Goal: Task Accomplishment & Management: Complete application form

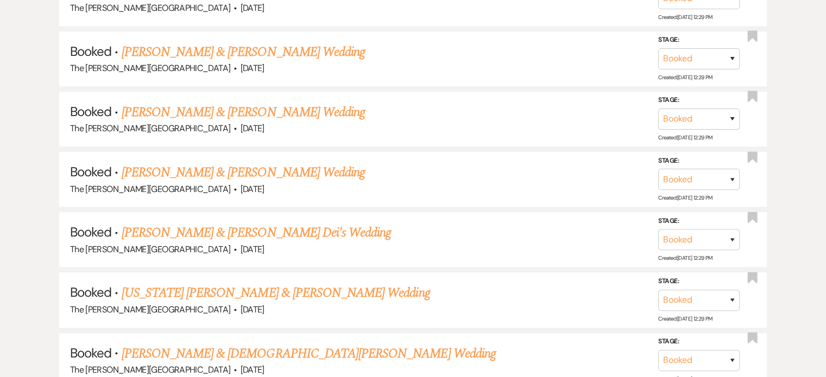
scroll to position [742, 0]
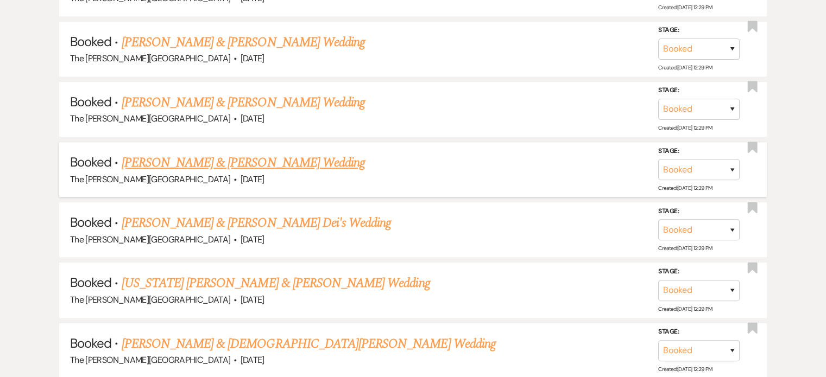
click at [243, 142] on li "Booked · [PERSON_NAME] & [PERSON_NAME] Wedding The [PERSON_NAME][GEOGRAPHIC_DAT…" at bounding box center [413, 169] width 708 height 55
click at [245, 153] on link "[PERSON_NAME] & [PERSON_NAME] Wedding" at bounding box center [243, 163] width 243 height 20
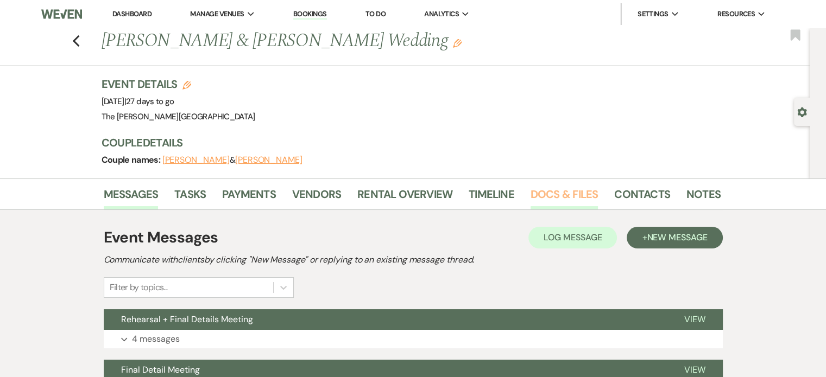
click at [564, 195] on link "Docs & Files" at bounding box center [564, 198] width 67 height 24
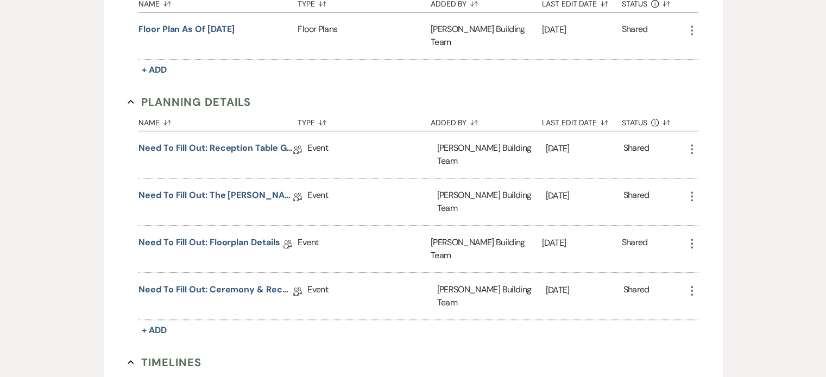
scroll to position [517, 0]
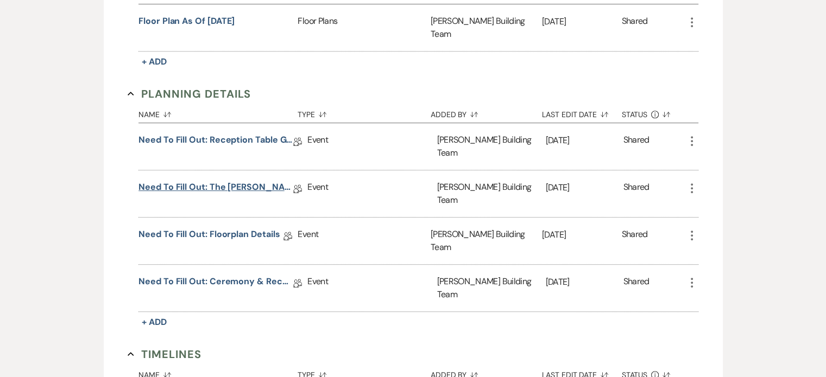
click at [204, 181] on link "Need to Fill Out: The [PERSON_NAME] Building Planning Document" at bounding box center [215, 189] width 155 height 17
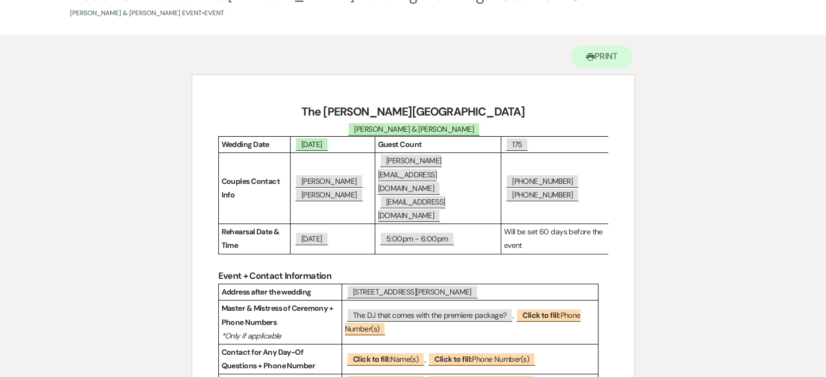
scroll to position [67, 0]
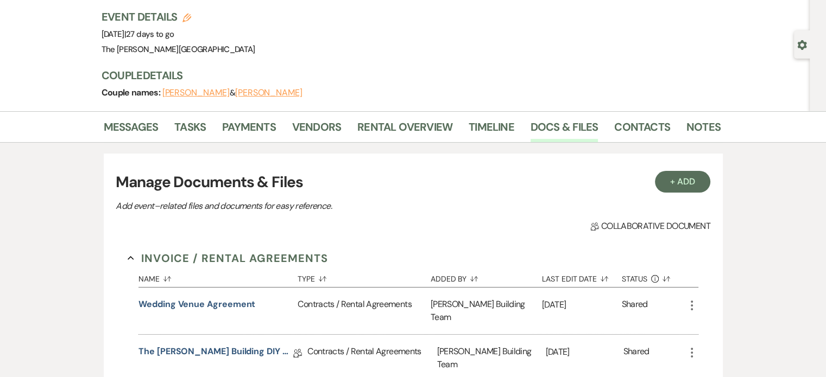
scroll to position [517, 0]
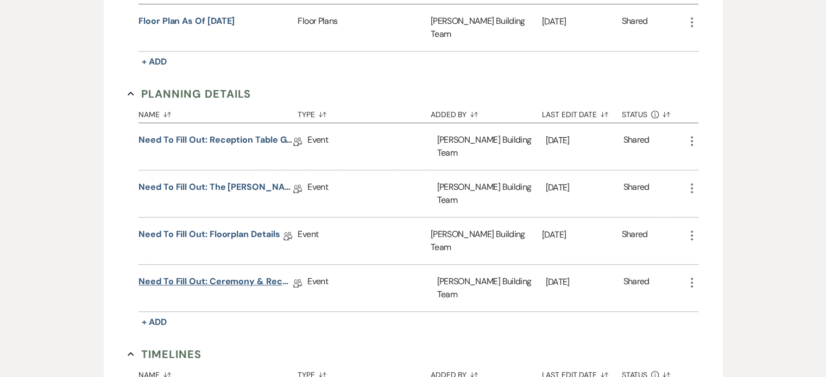
click at [222, 275] on link "Need to Fill Out: Ceremony & Reception Details" at bounding box center [215, 283] width 155 height 17
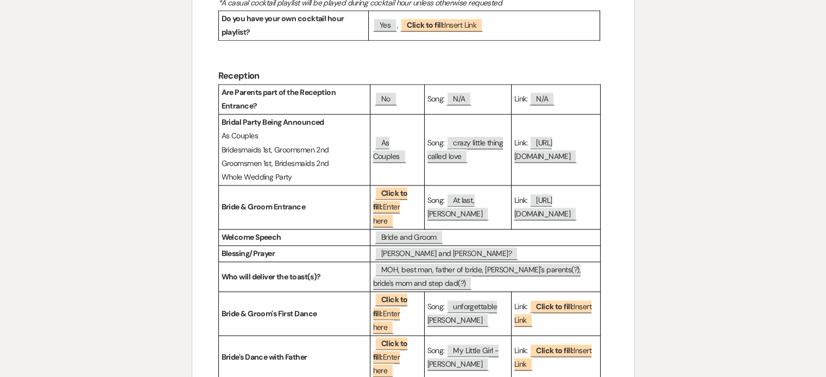
scroll to position [1393, 0]
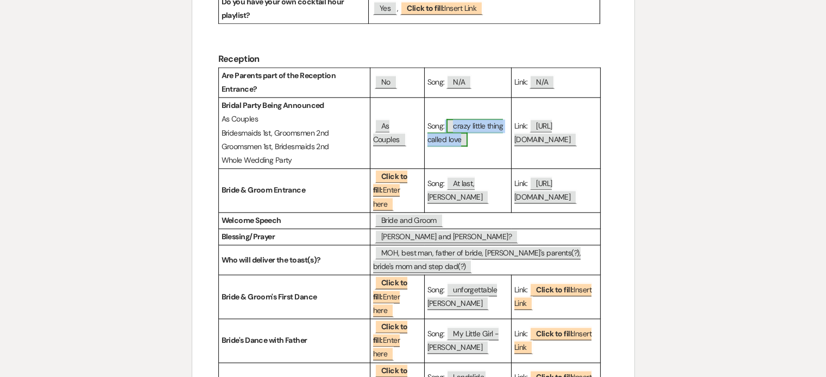
click at [468, 145] on span "crazy little thing called love" at bounding box center [465, 133] width 76 height 28
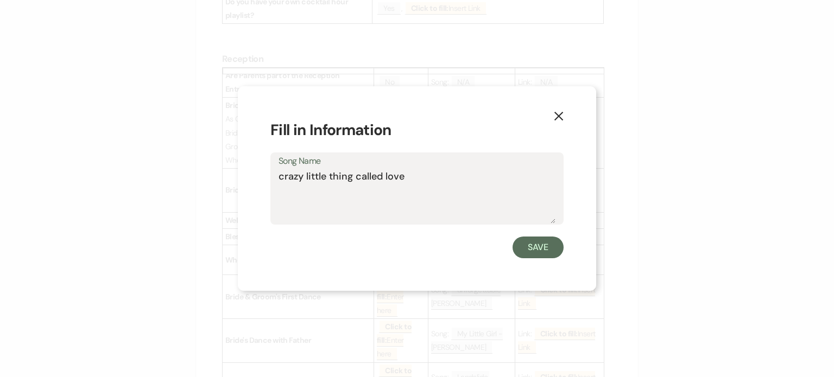
click at [380, 181] on textarea "crazy little thing called love" at bounding box center [417, 196] width 277 height 54
click at [560, 112] on icon "X" at bounding box center [559, 116] width 10 height 10
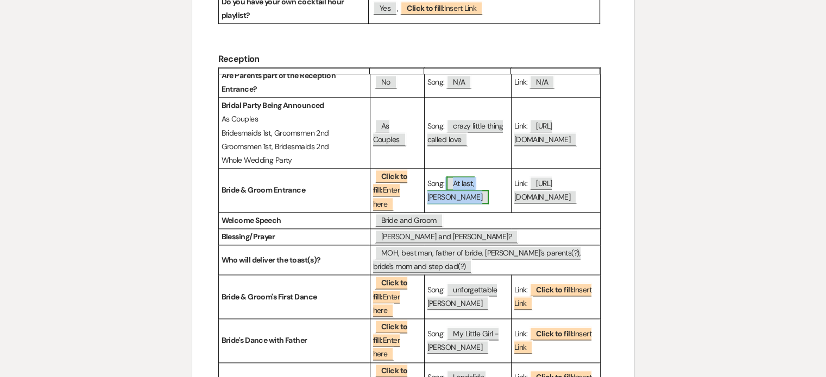
click at [460, 204] on span "At last, [PERSON_NAME]" at bounding box center [458, 191] width 62 height 28
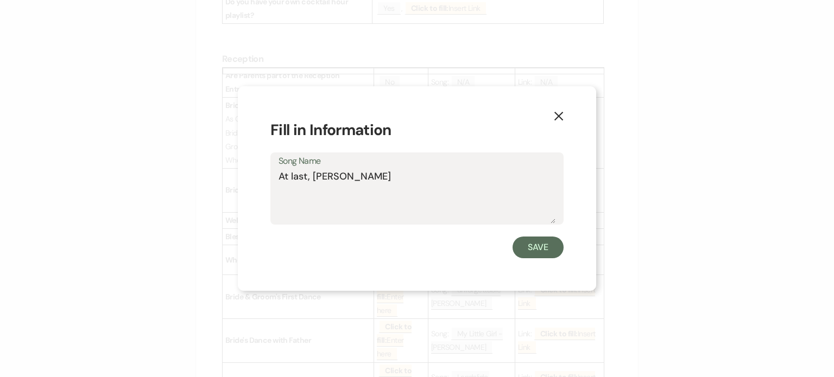
drag, startPoint x: 367, startPoint y: 177, endPoint x: 278, endPoint y: 178, distance: 89.1
click at [278, 178] on div "Song Name At last, [PERSON_NAME]" at bounding box center [416, 189] width 293 height 72
click at [557, 114] on use "button" at bounding box center [559, 116] width 9 height 9
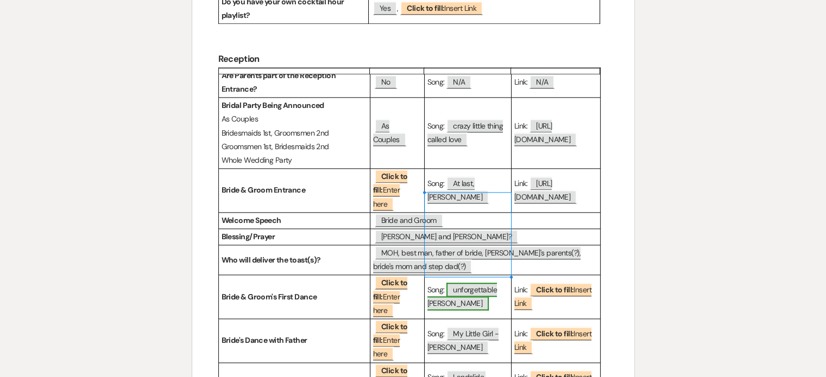
click at [467, 311] on span "unforgettable [PERSON_NAME]" at bounding box center [462, 297] width 70 height 28
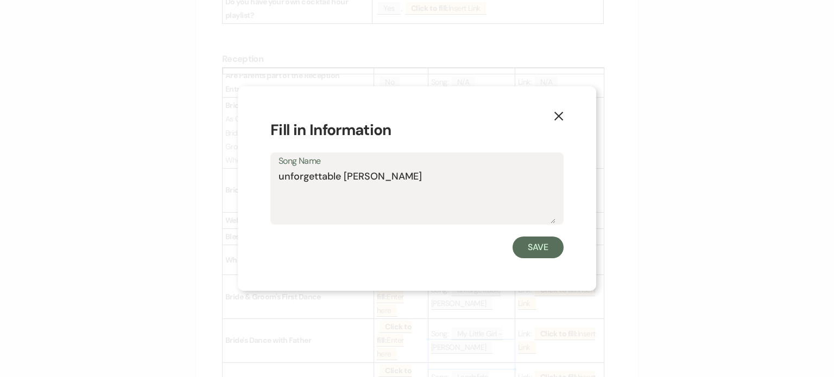
drag, startPoint x: 402, startPoint y: 174, endPoint x: 276, endPoint y: 186, distance: 126.6
click at [276, 186] on div "Song Name unforgettable [PERSON_NAME]" at bounding box center [416, 189] width 293 height 72
click at [563, 117] on icon "X" at bounding box center [559, 116] width 10 height 10
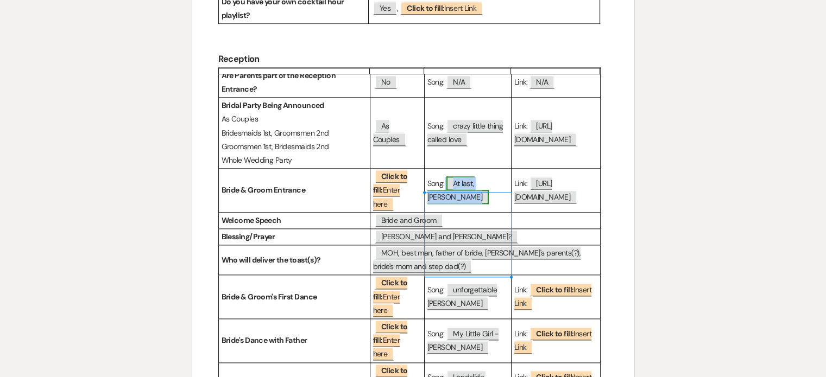
click at [445, 204] on span "At last, [PERSON_NAME]" at bounding box center [458, 191] width 62 height 28
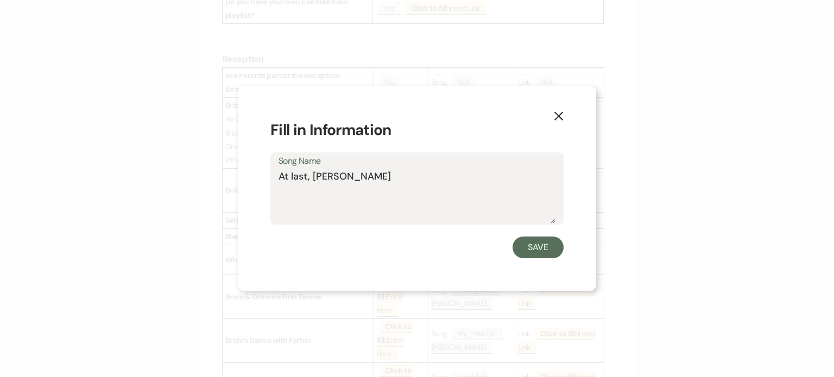
click at [351, 183] on textarea "At last, [PERSON_NAME]" at bounding box center [417, 196] width 277 height 54
click at [565, 118] on button "X" at bounding box center [559, 115] width 16 height 19
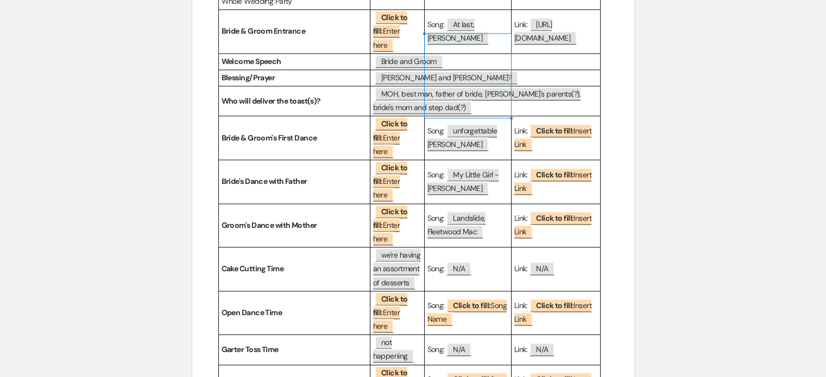
scroll to position [1623, 0]
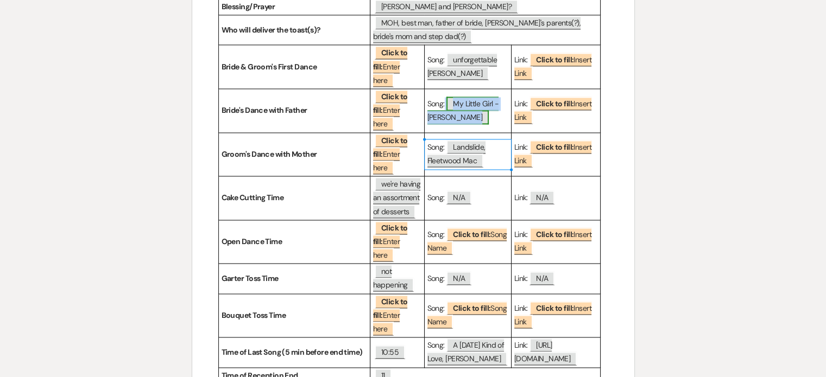
click at [466, 124] on span "My Little Girl - [PERSON_NAME]" at bounding box center [463, 111] width 72 height 28
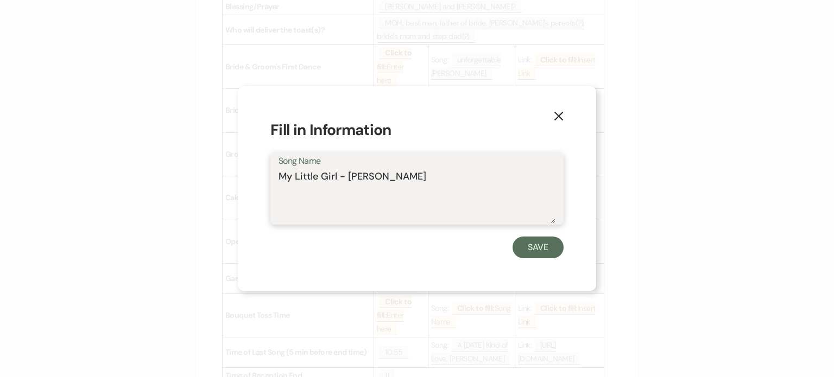
drag, startPoint x: 415, startPoint y: 180, endPoint x: 263, endPoint y: 181, distance: 152.6
click at [263, 181] on div "X Fill in Information Song Name My Little Girl - [PERSON_NAME] Save" at bounding box center [417, 188] width 358 height 205
click at [555, 119] on use "button" at bounding box center [559, 116] width 9 height 9
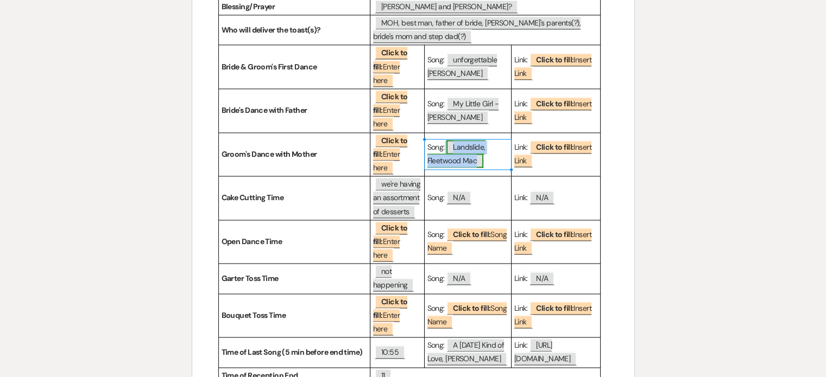
click at [465, 168] on span "Landslide, Fleetwood Mac" at bounding box center [456, 154] width 58 height 28
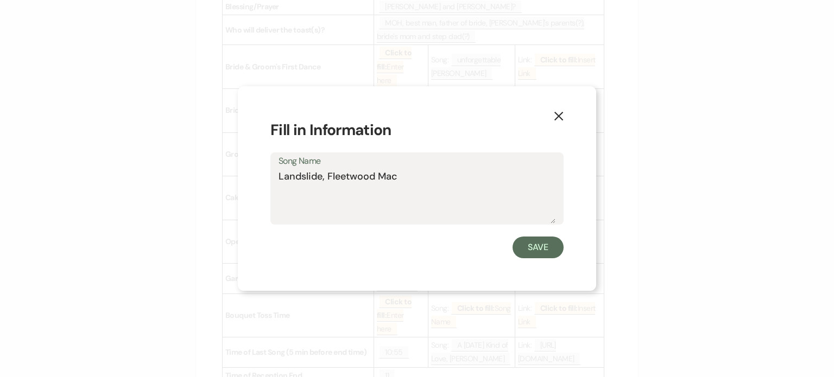
click at [465, 176] on textarea "Landslide, Fleetwood Mac" at bounding box center [417, 196] width 277 height 54
click at [355, 179] on textarea "Landslide, Fleetwood Mac" at bounding box center [417, 196] width 277 height 54
click at [558, 115] on icon "X" at bounding box center [559, 116] width 10 height 10
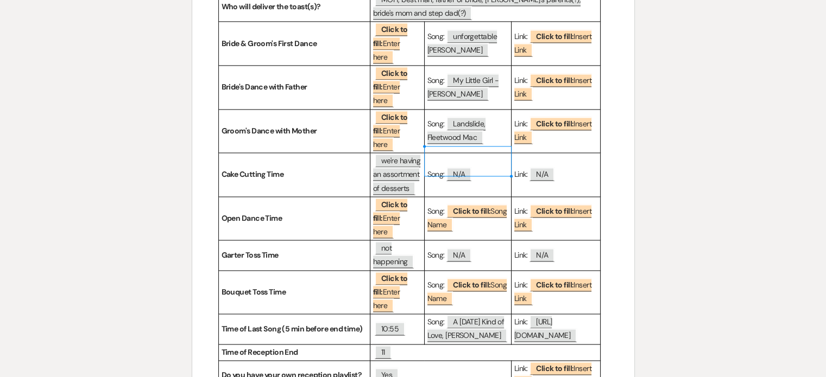
scroll to position [1652, 0]
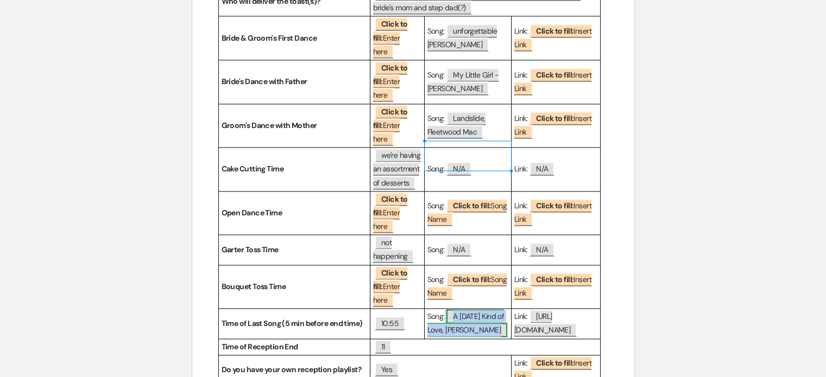
click at [469, 337] on span "A [DATE] Kind of Love, [PERSON_NAME]" at bounding box center [467, 324] width 80 height 28
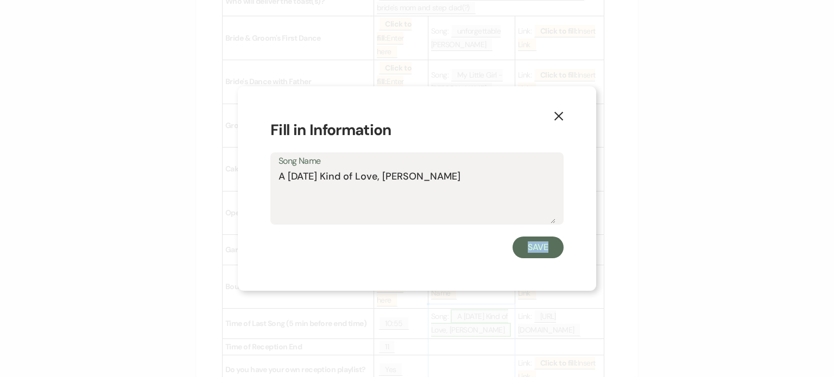
click at [469, 347] on div "X Fill in Information Song Name A [DATE] Kind of Love, [PERSON_NAME] Save" at bounding box center [417, 188] width 834 height 377
click at [392, 177] on textarea "A [DATE] Kind of Love, [PERSON_NAME]" at bounding box center [417, 196] width 277 height 54
click at [557, 116] on icon "X" at bounding box center [559, 116] width 10 height 10
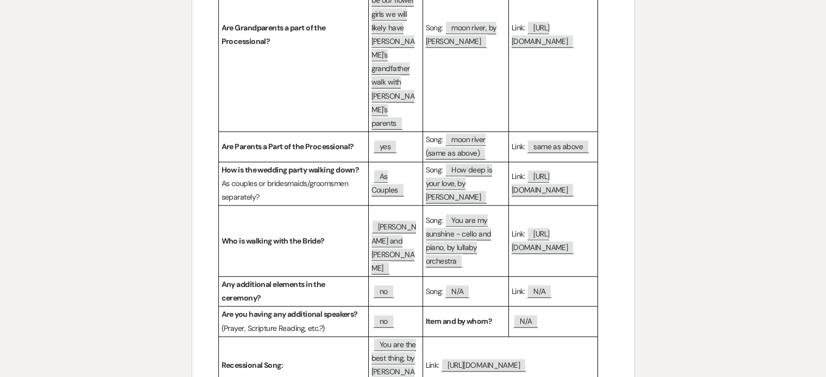
scroll to position [886, 0]
